Goal: Task Accomplishment & Management: Use online tool/utility

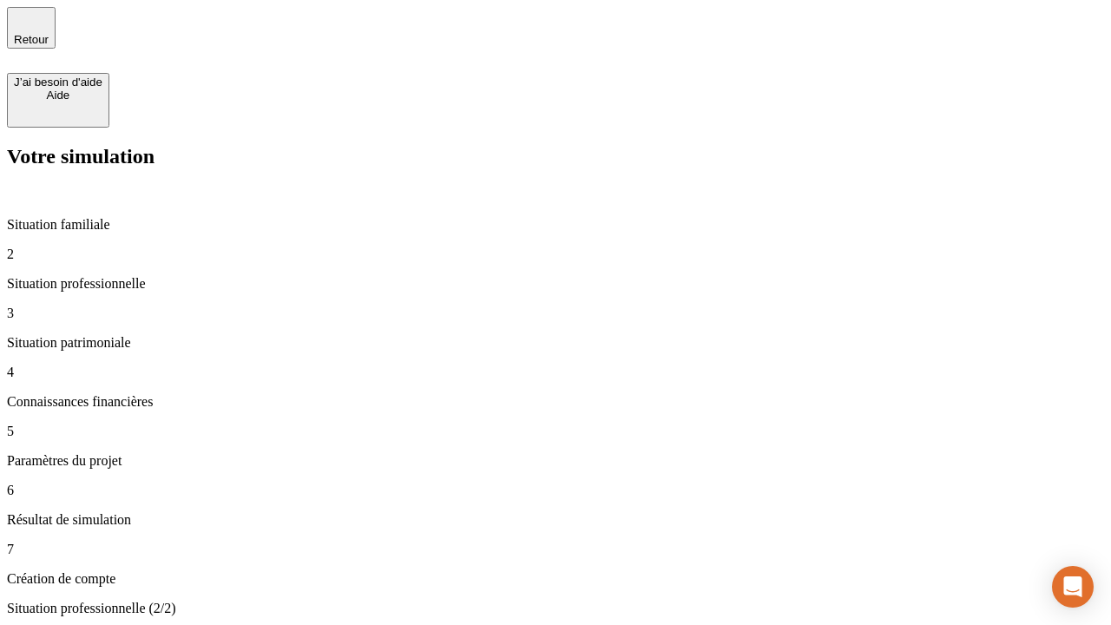
type input "30 000"
type input "0"
type input "1 000"
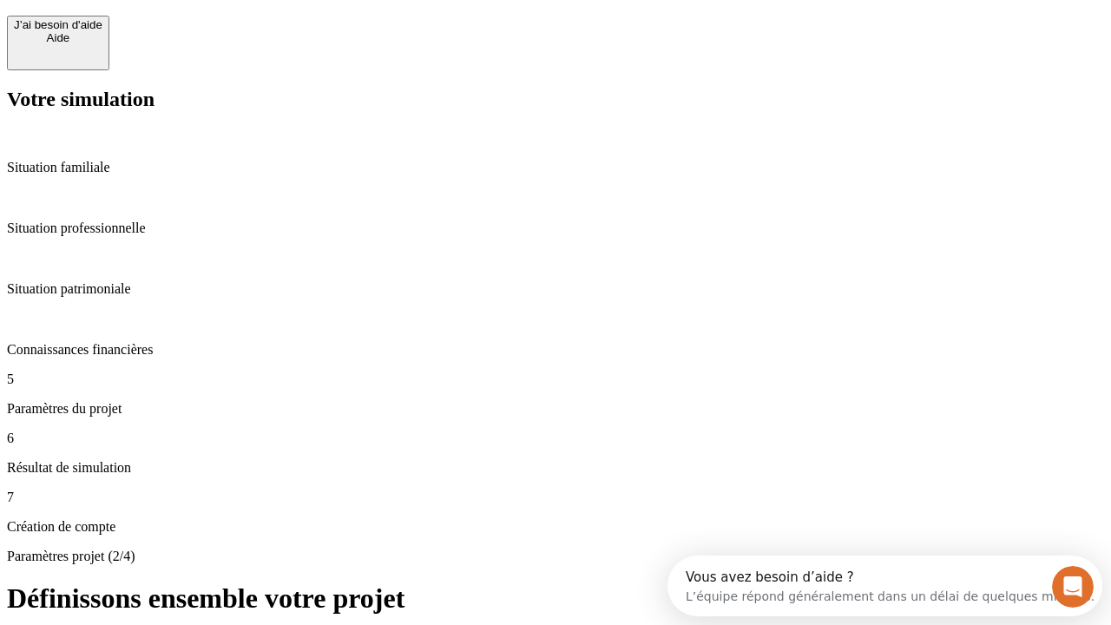
scroll to position [33, 0]
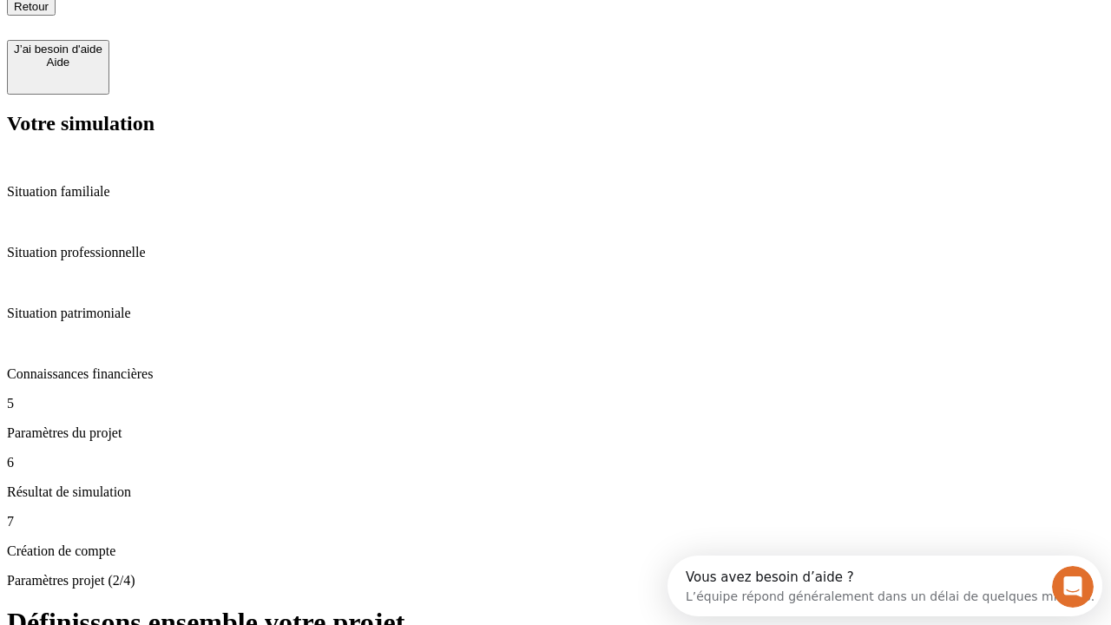
type input "40"
type input "64"
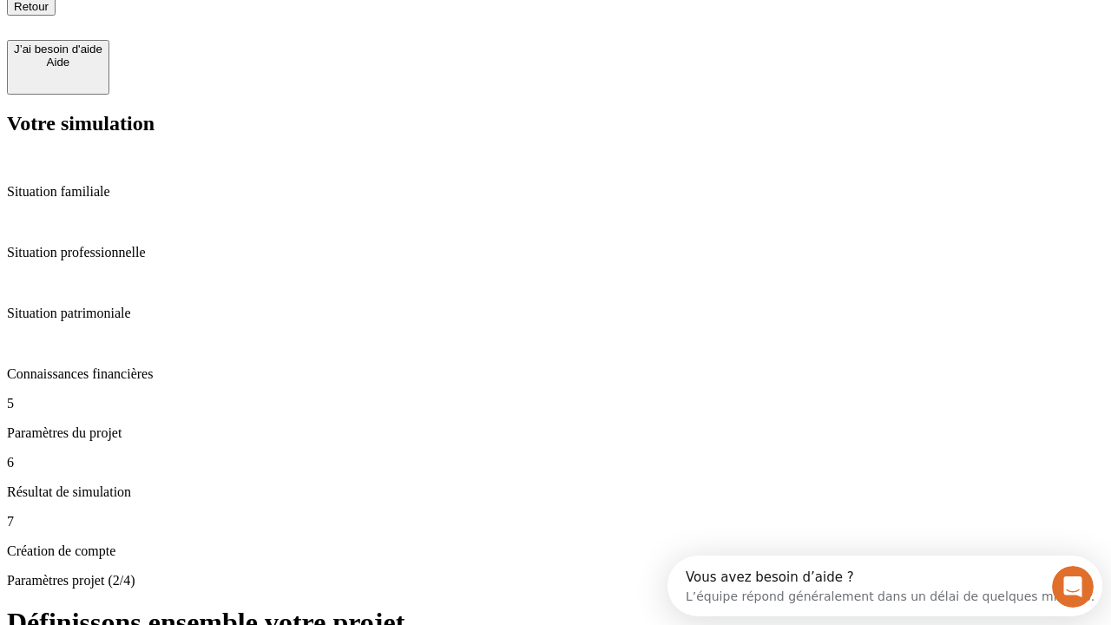
type input "200 000"
type input "640"
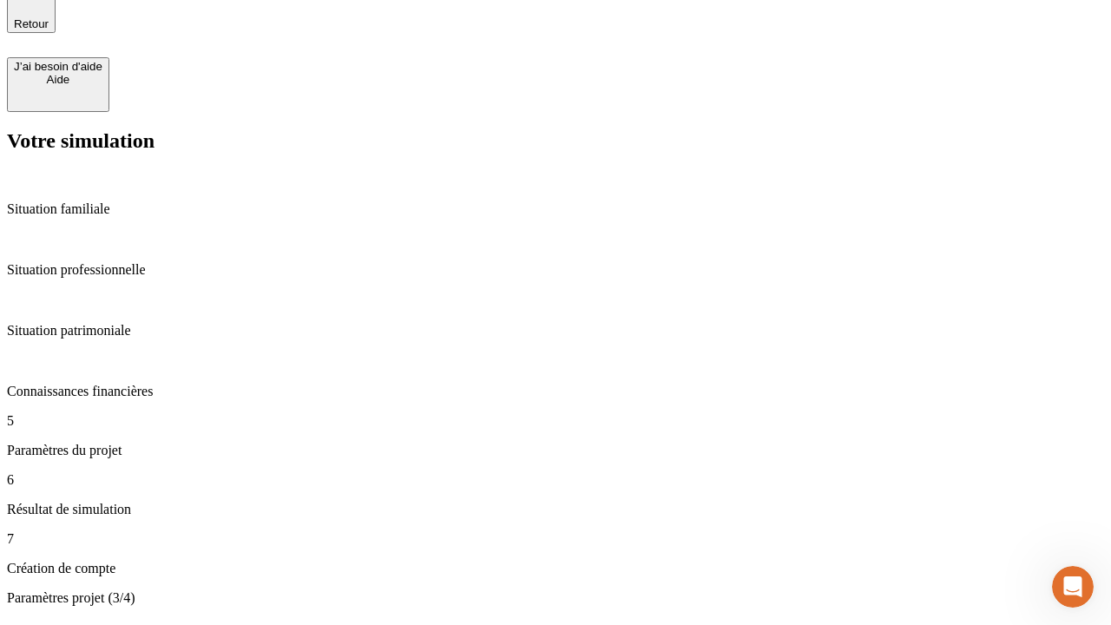
scroll to position [33, 0]
